Goal: Task Accomplishment & Management: Complete application form

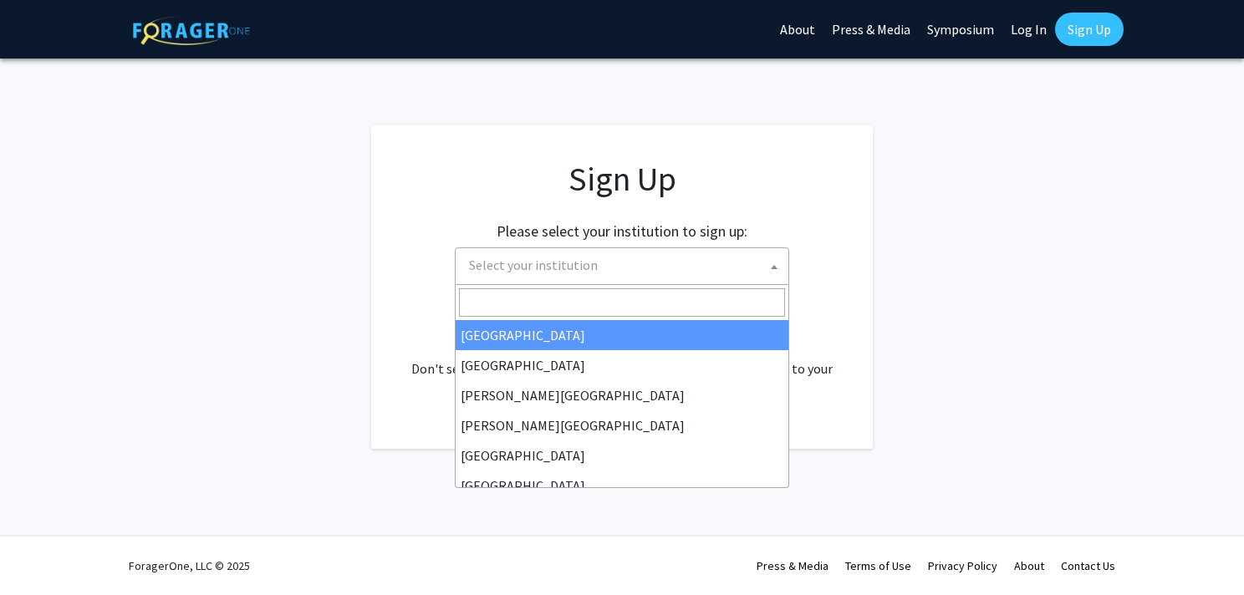
click at [694, 270] on span "Select your institution" at bounding box center [625, 265] width 326 height 34
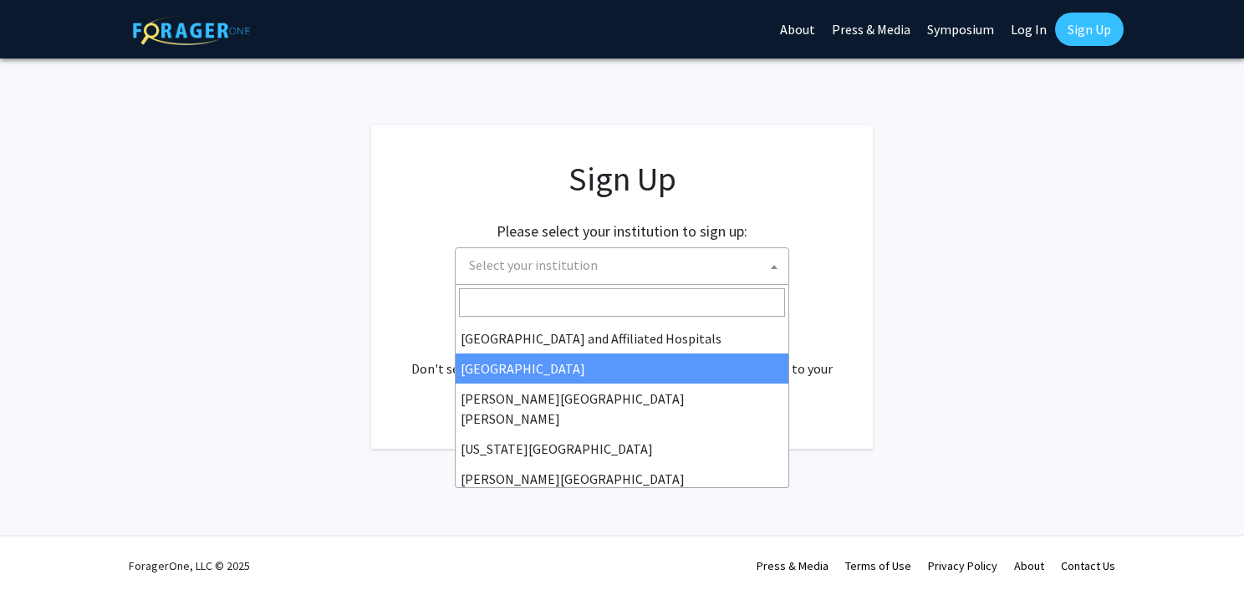
scroll to position [334, 0]
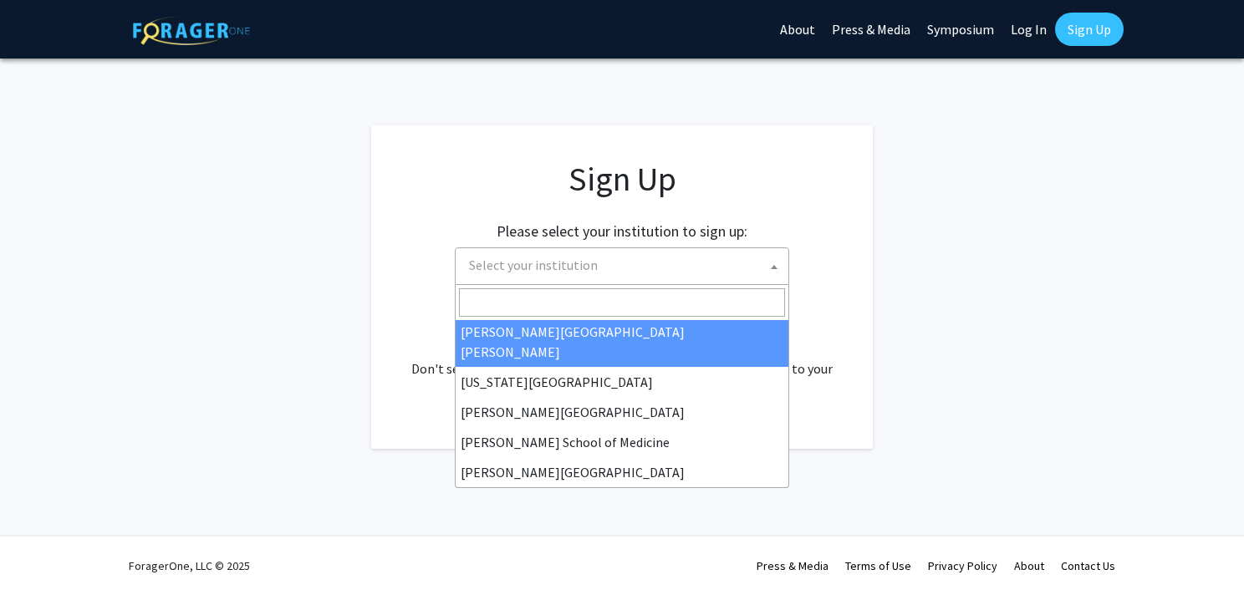
select select "1"
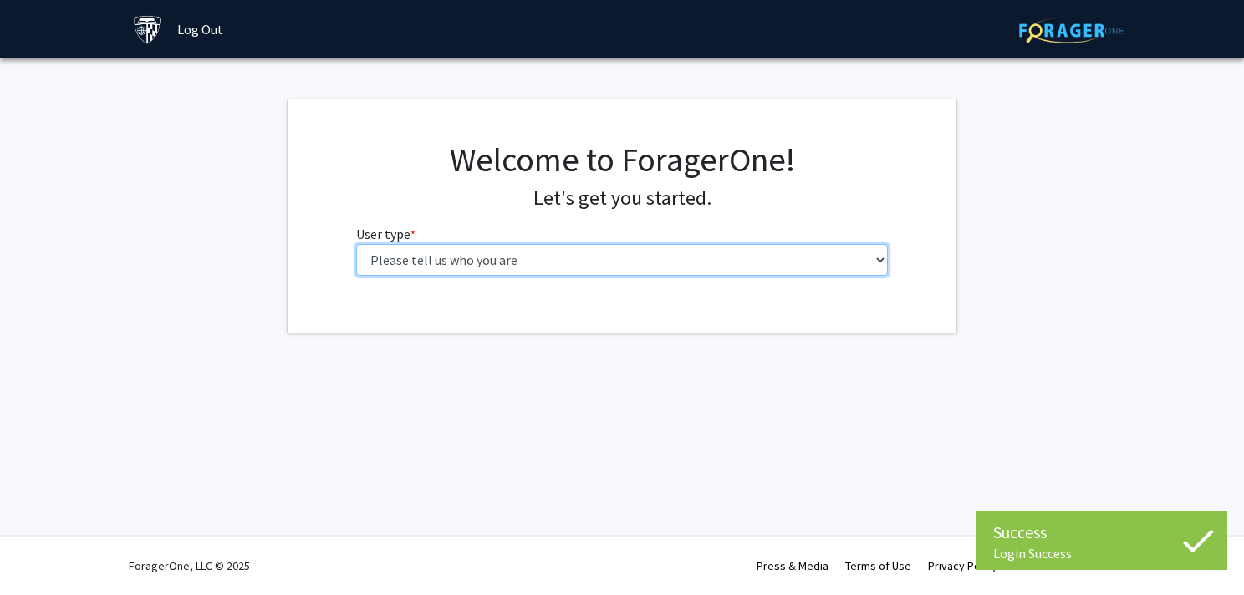
click at [675, 262] on select "Please tell us who you are Undergraduate Student Master's Student Doctoral Cand…" at bounding box center [622, 260] width 532 height 32
select select "2: masters"
click at [356, 244] on select "Please tell us who you are Undergraduate Student Master's Student Doctoral Cand…" at bounding box center [622, 260] width 532 height 32
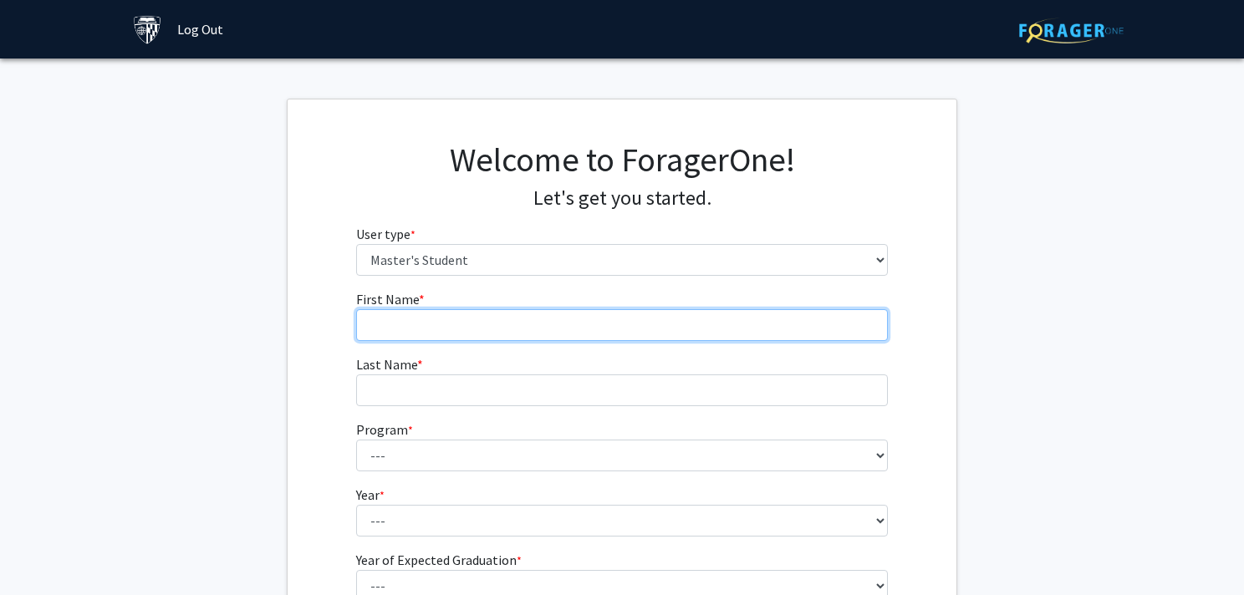
click at [626, 332] on input "First Name * required" at bounding box center [622, 325] width 532 height 32
type input "Zile"
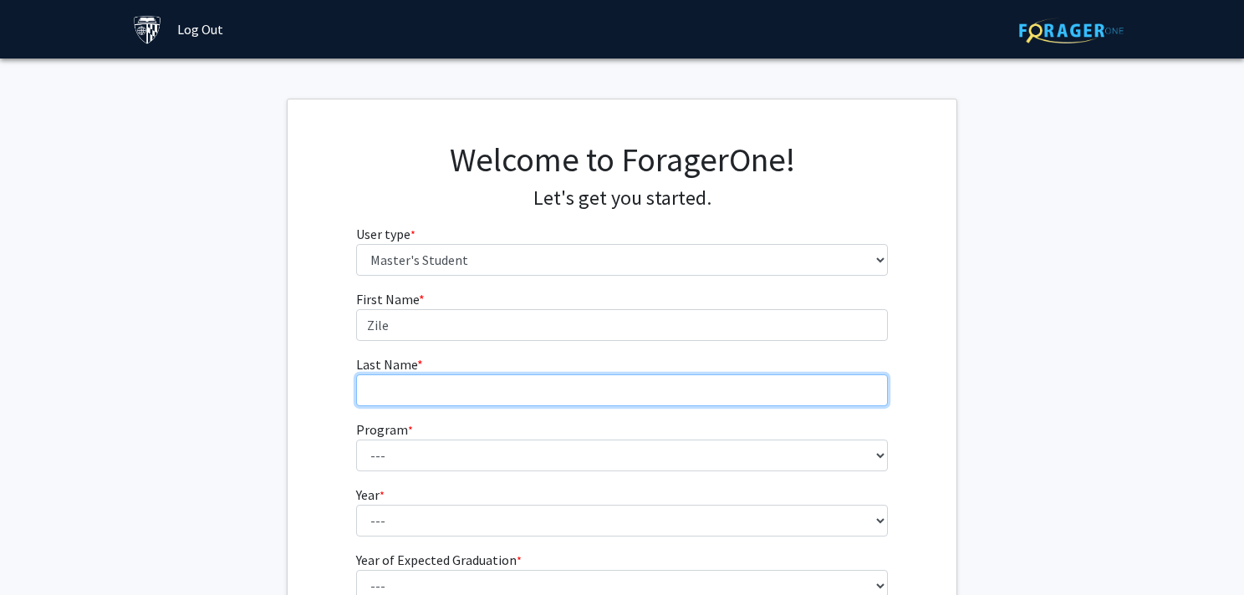
click at [541, 391] on input "Last Name * required" at bounding box center [622, 390] width 532 height 32
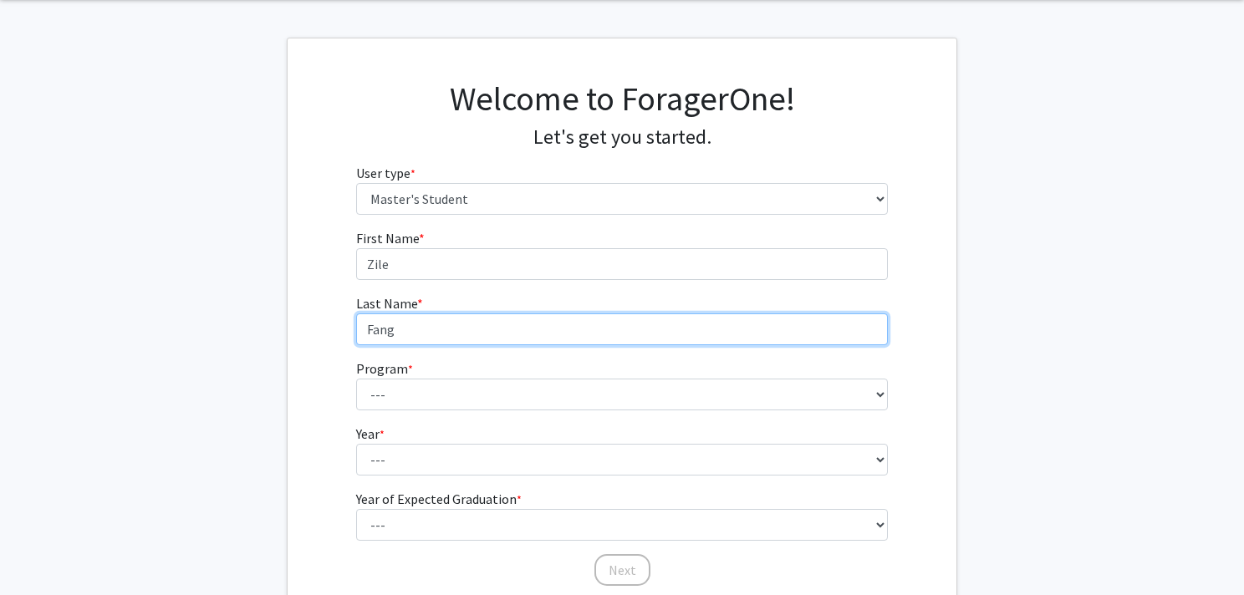
scroll to position [84, 0]
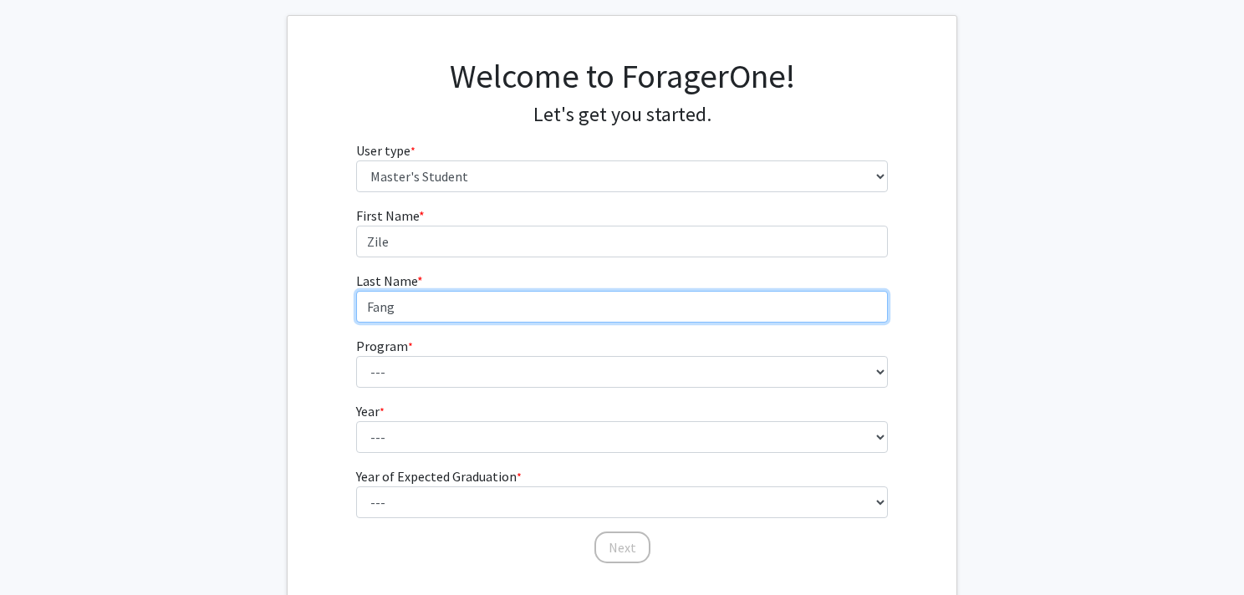
type input "Fang"
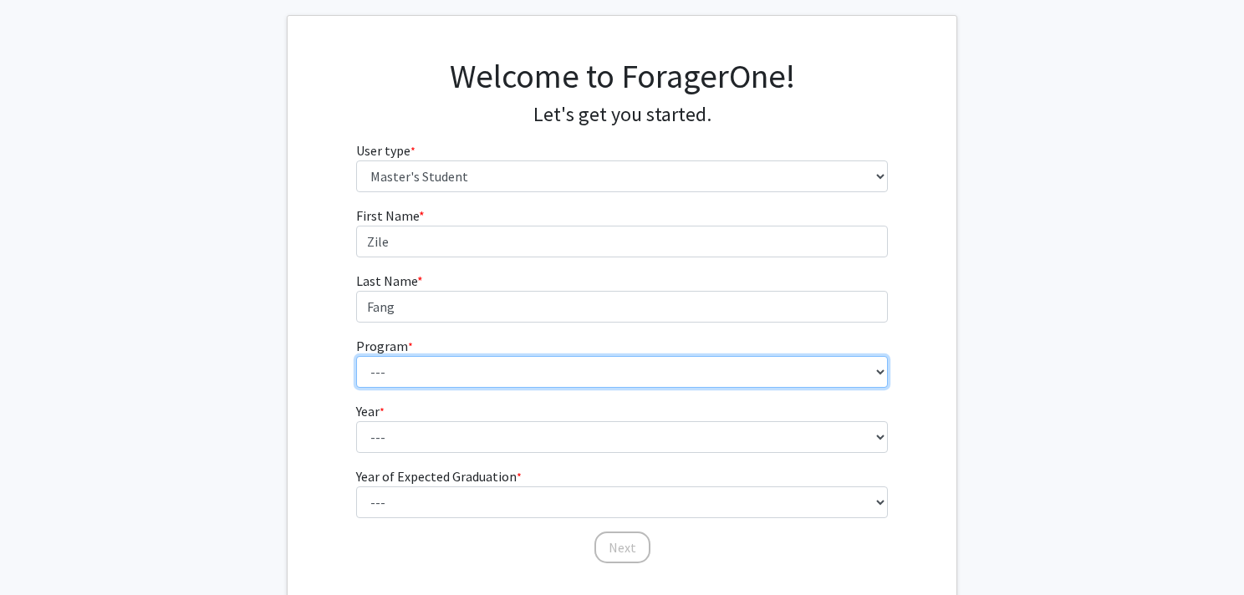
click at [725, 366] on select "--- Anatomy Education Applied and Computational Mathematics Applied Biomedical …" at bounding box center [622, 372] width 532 height 32
click at [734, 375] on select "--- Anatomy Education Applied and Computational Mathematics Applied Biomedical …" at bounding box center [622, 372] width 532 height 32
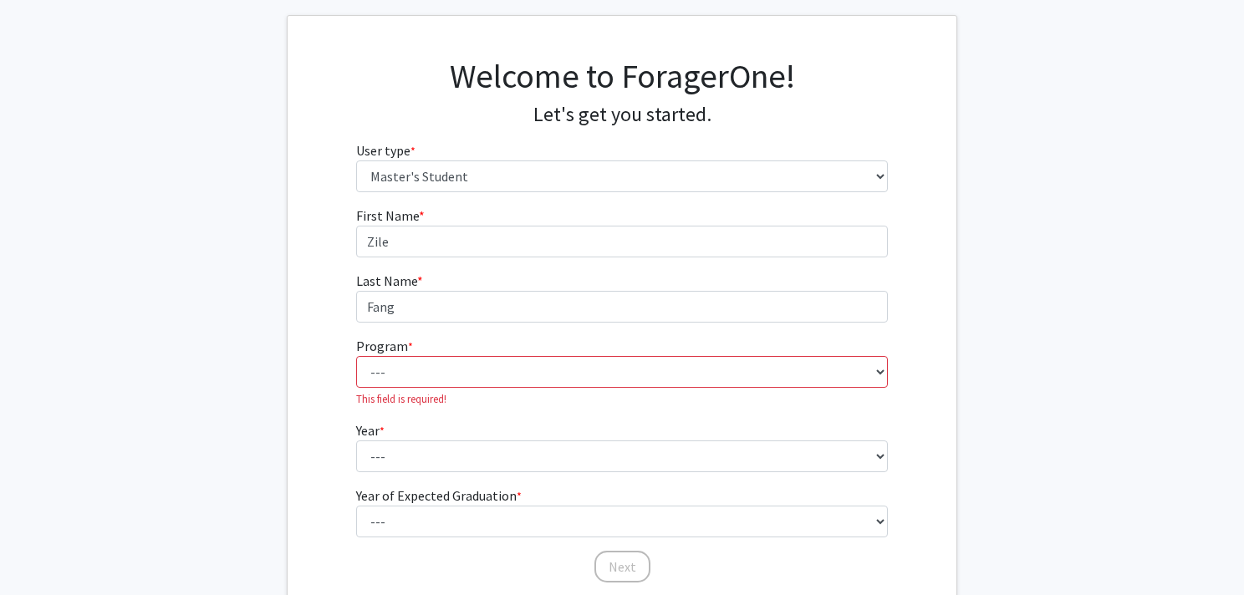
drag, startPoint x: 1033, startPoint y: 308, endPoint x: 1038, endPoint y: 299, distance: 9.7
click at [1033, 308] on fg-get-started "Welcome to ForagerOne! Let's get you started. User type * required Please tell …" at bounding box center [622, 321] width 1244 height 613
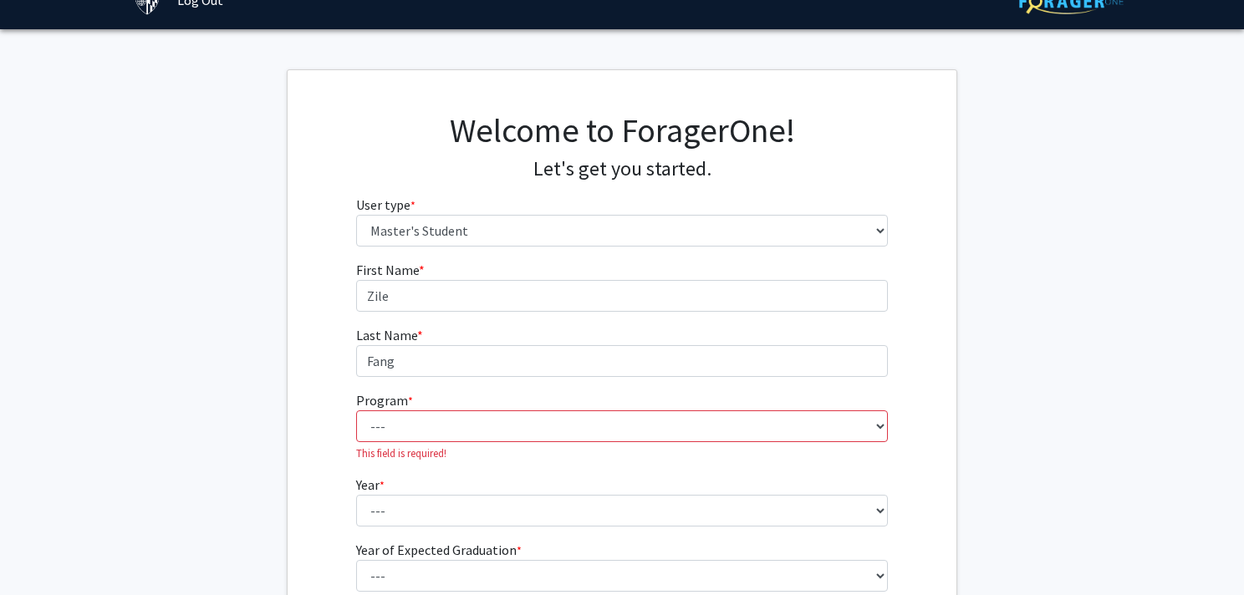
scroll to position [0, 0]
